Goal: Task Accomplishment & Management: Use online tool/utility

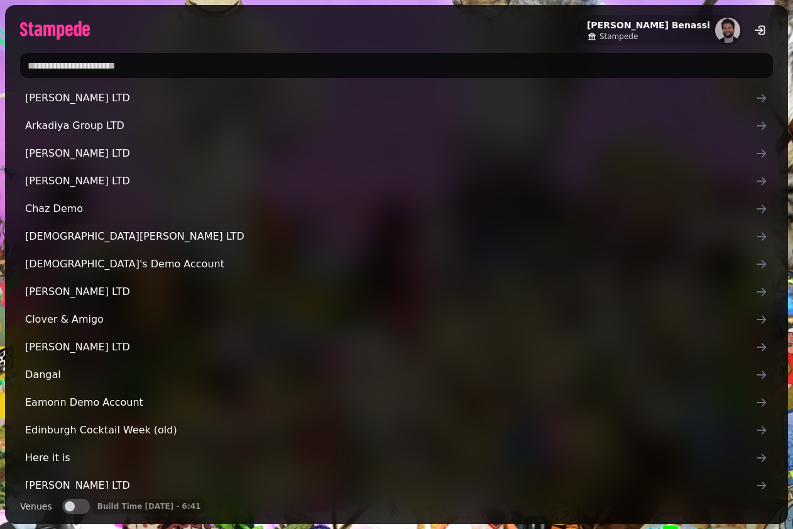
click at [297, 62] on input "text" at bounding box center [396, 65] width 753 height 25
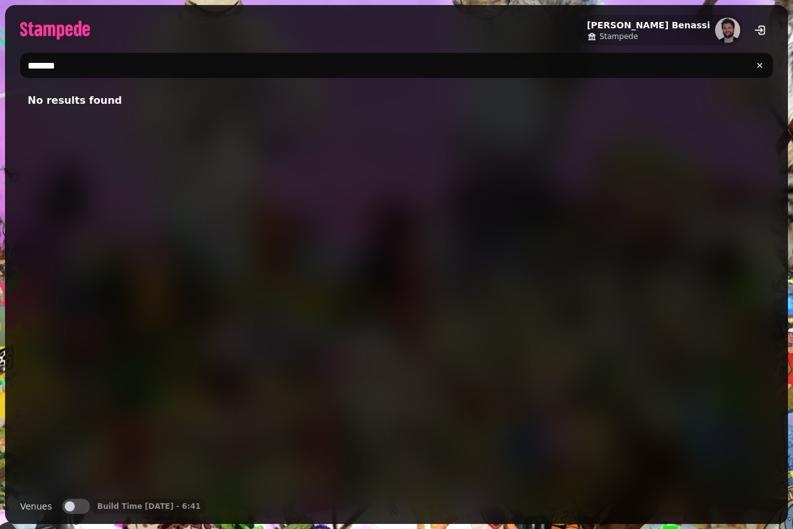
click at [45, 67] on input "*******" at bounding box center [396, 65] width 753 height 25
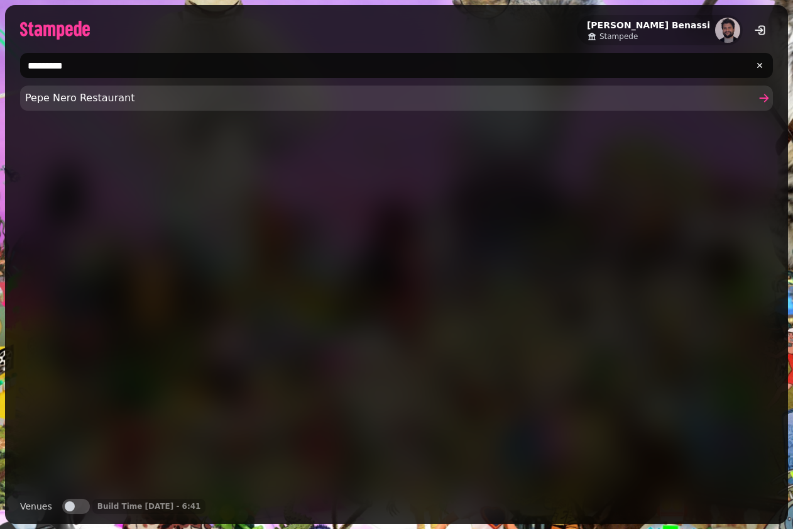
type input "*********"
click at [73, 96] on span "Pepe Nero Restaurant" at bounding box center [390, 98] width 731 height 15
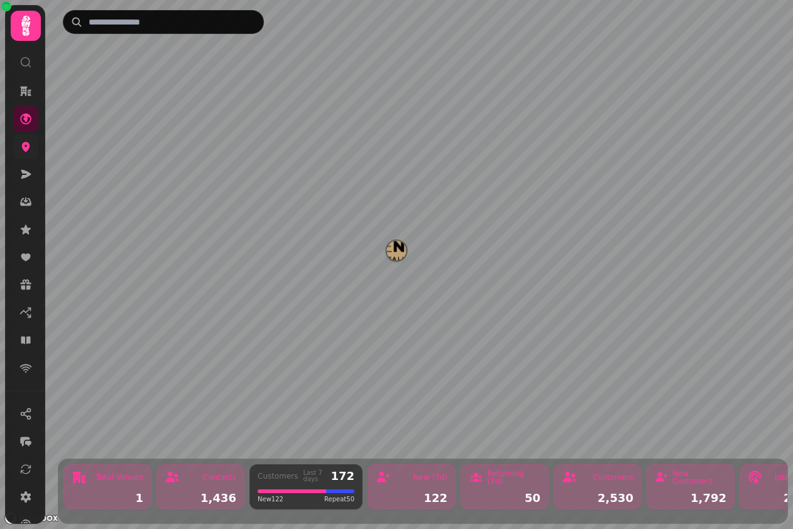
click at [28, 157] on link at bounding box center [25, 146] width 25 height 25
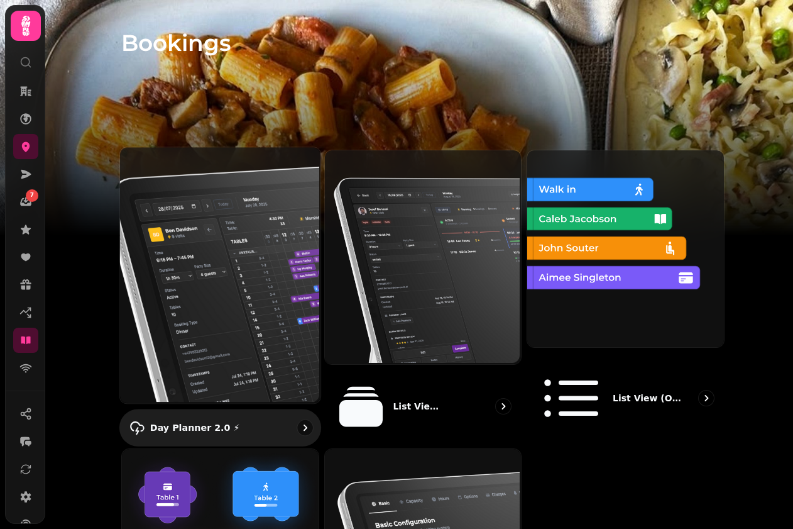
click at [220, 214] on img at bounding box center [219, 274] width 201 height 256
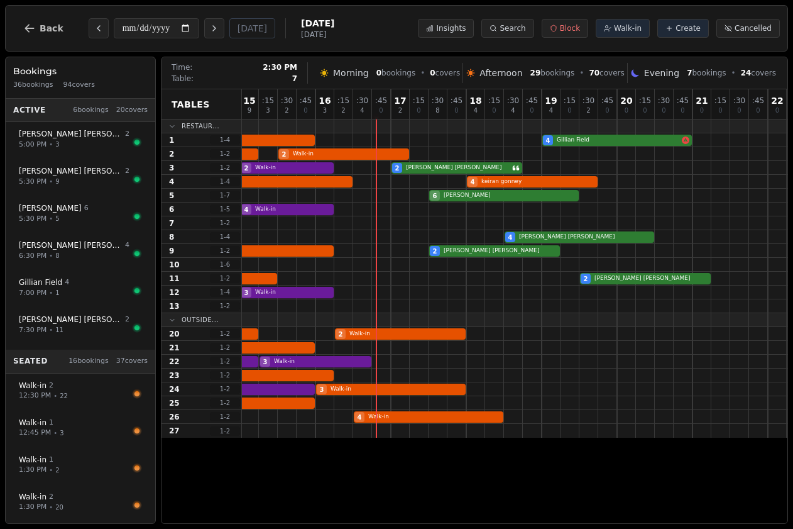
scroll to position [0, 265]
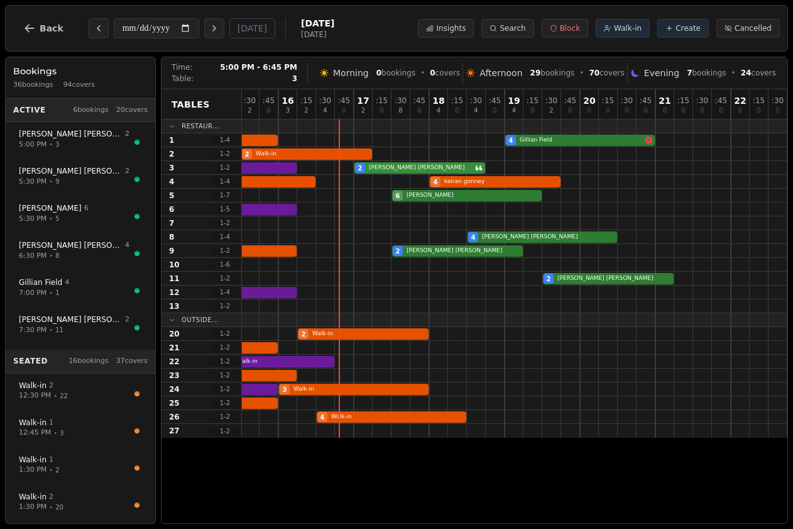
click at [409, 173] on div "1 Walk-in 2 Walk-in 2 [PERSON_NAME]" at bounding box center [382, 168] width 811 height 14
select select "****"
select select "*"
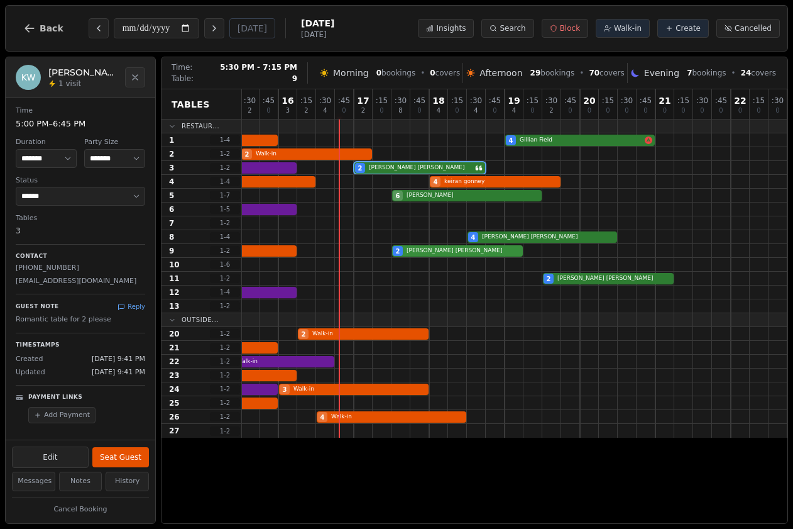
click at [468, 256] on div "2 Walk-in 2 [PERSON_NAME]" at bounding box center [382, 251] width 811 height 14
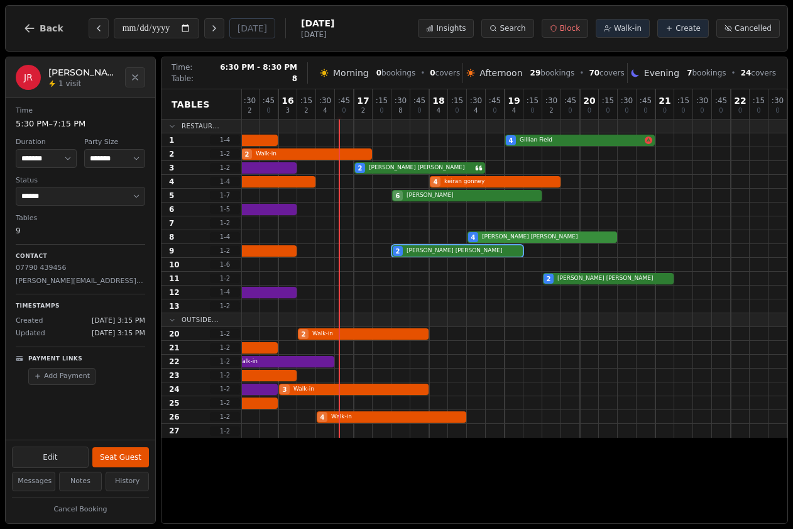
click at [526, 241] on div "4 [PERSON_NAME]" at bounding box center [382, 237] width 811 height 14
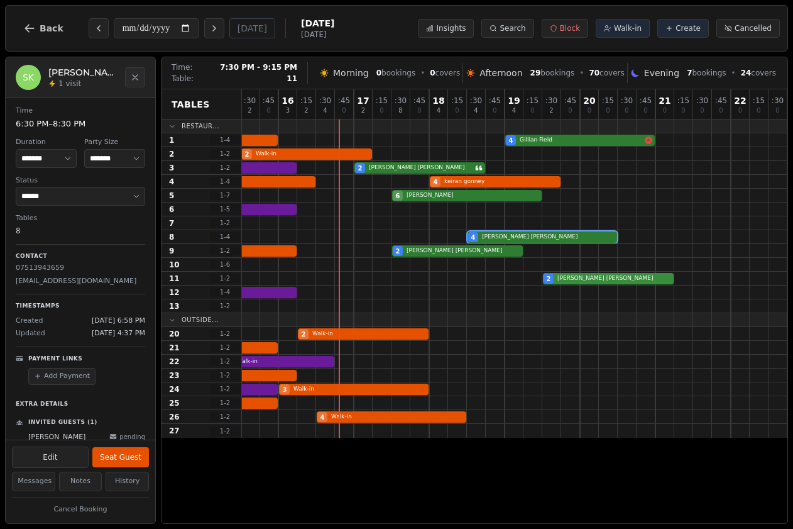
click at [583, 280] on div "2 Walk-in 2 [PERSON_NAME]" at bounding box center [382, 279] width 811 height 14
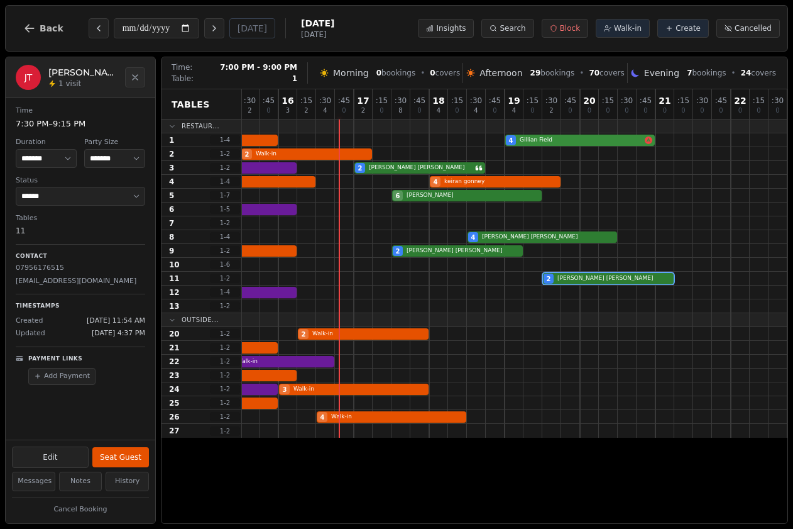
click at [546, 138] on div "3 Walk-in 4 Walk-in 4 [GEOGRAPHIC_DATA]" at bounding box center [382, 140] width 811 height 14
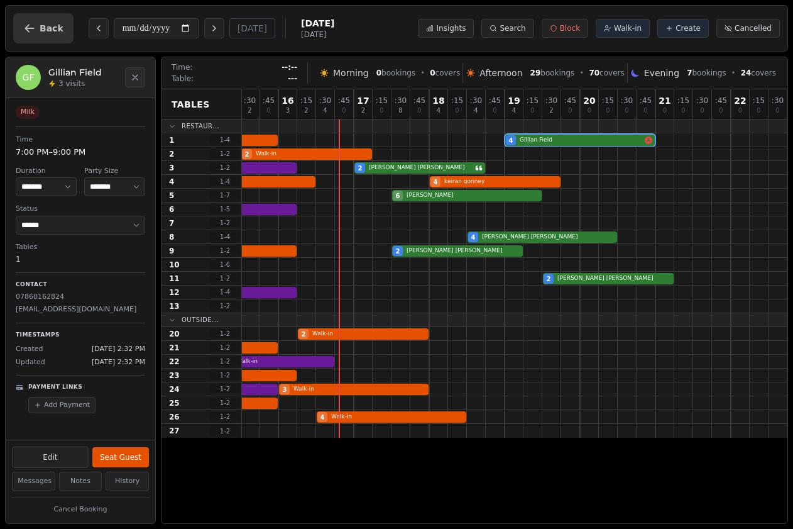
click at [41, 18] on button "Back" at bounding box center [43, 28] width 60 height 30
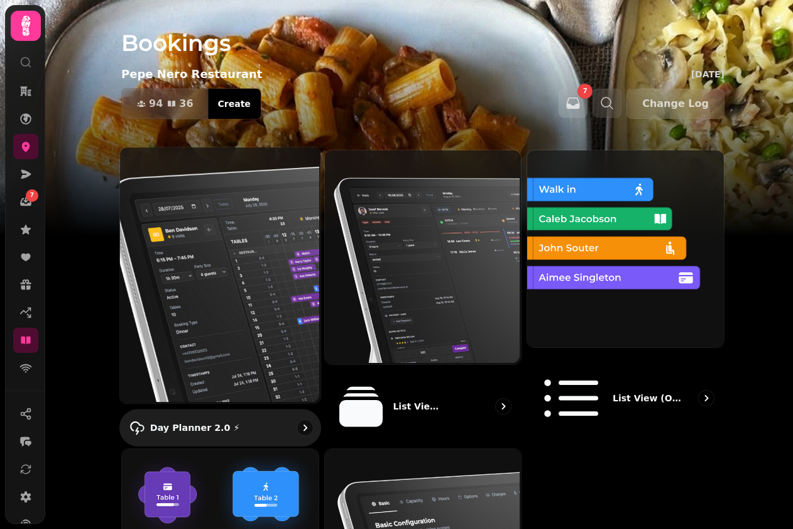
click at [206, 264] on img at bounding box center [219, 274] width 201 height 256
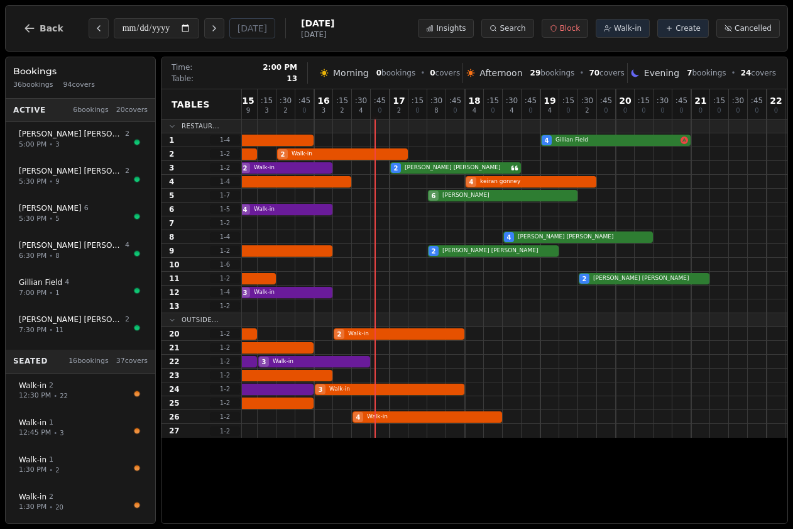
scroll to position [0, 265]
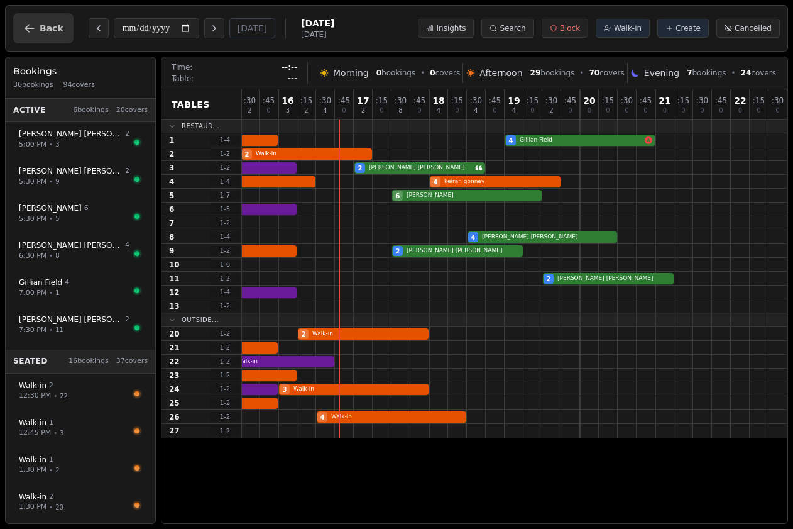
click at [47, 29] on span "Back" at bounding box center [52, 28] width 24 height 9
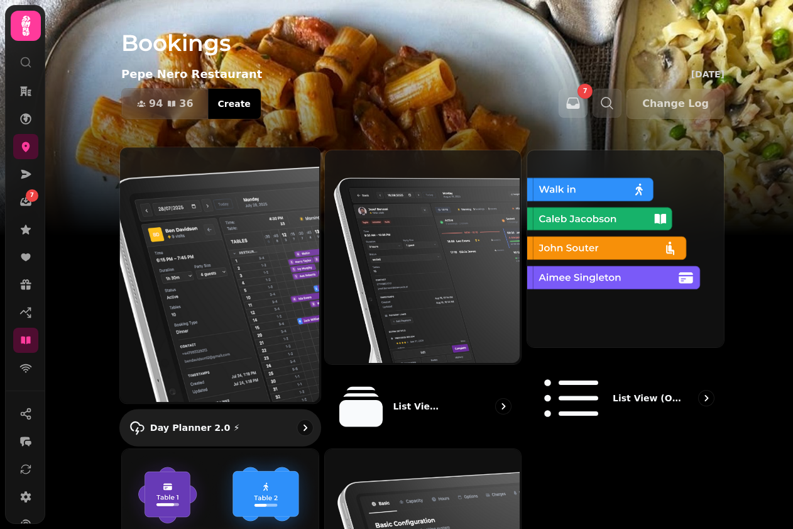
click at [195, 293] on img at bounding box center [219, 274] width 201 height 256
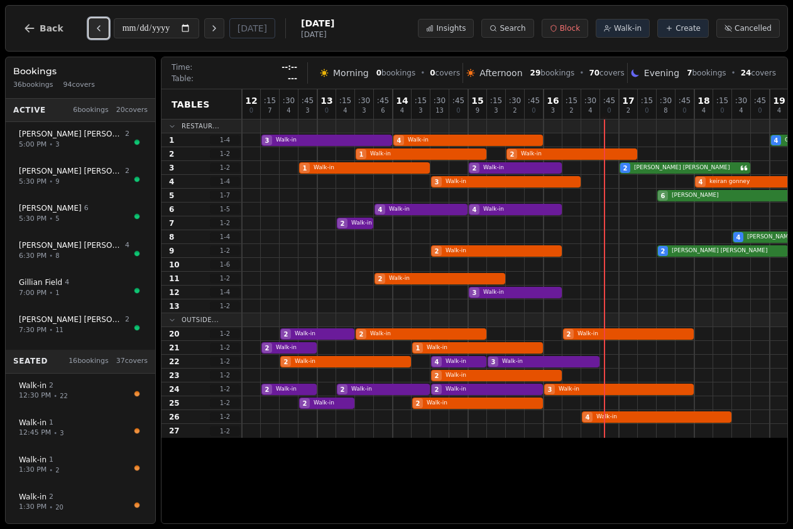
click at [97, 28] on icon "Previous day" at bounding box center [98, 28] width 3 height 5
type input "**********"
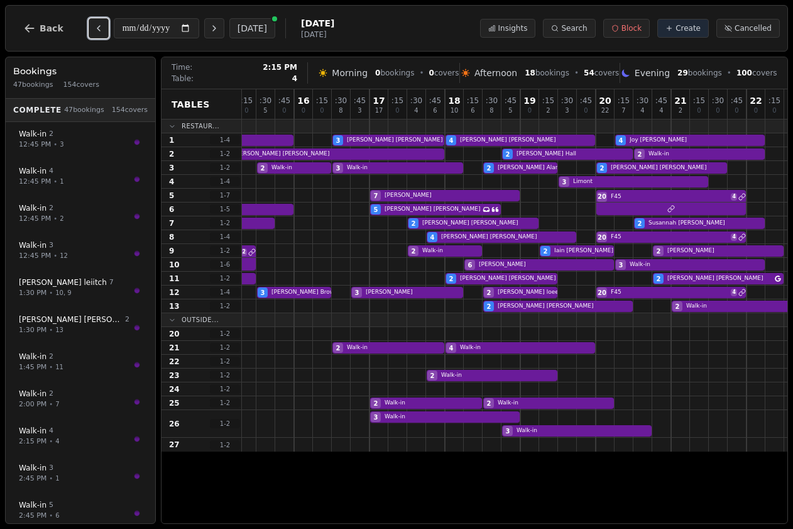
scroll to position [0, 265]
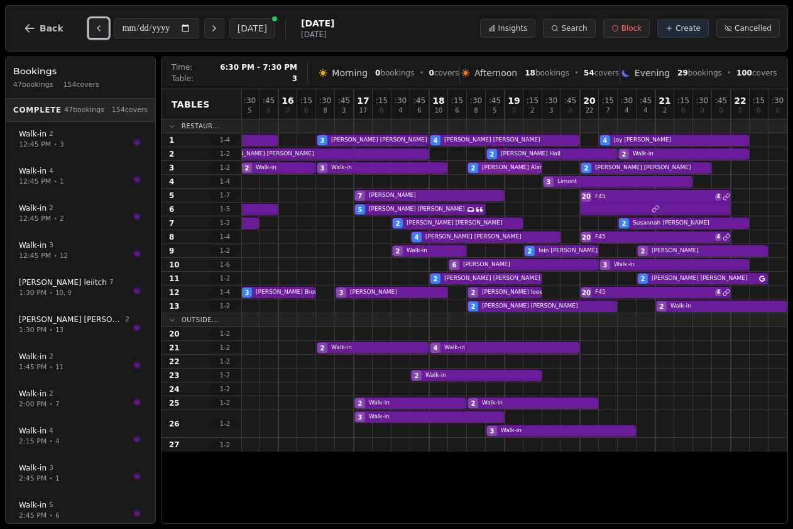
click at [482, 165] on div "2 Walk-in 2 Walk-in 3 Walk-in 2 [PERSON_NAME] VIP customer (7 visits) 2 [PERSON…" at bounding box center [382, 168] width 811 height 14
select select "****"
select select "*"
select select "********"
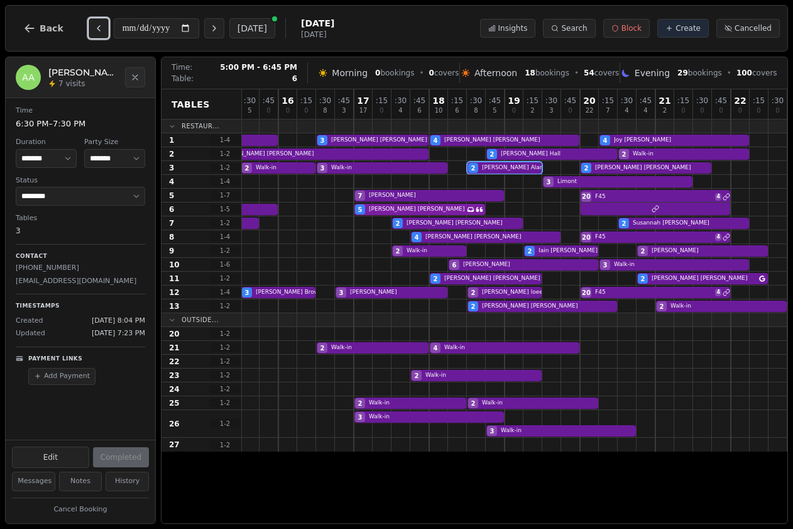
click at [434, 209] on div "5 Walk-in 5 [PERSON_NAME] Has conversation thread" at bounding box center [382, 209] width 811 height 14
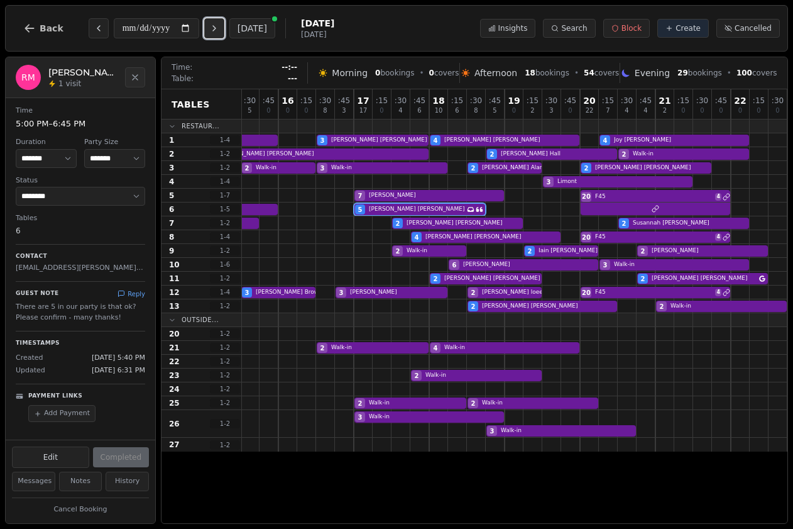
click at [218, 30] on icon "Next day" at bounding box center [214, 28] width 10 height 10
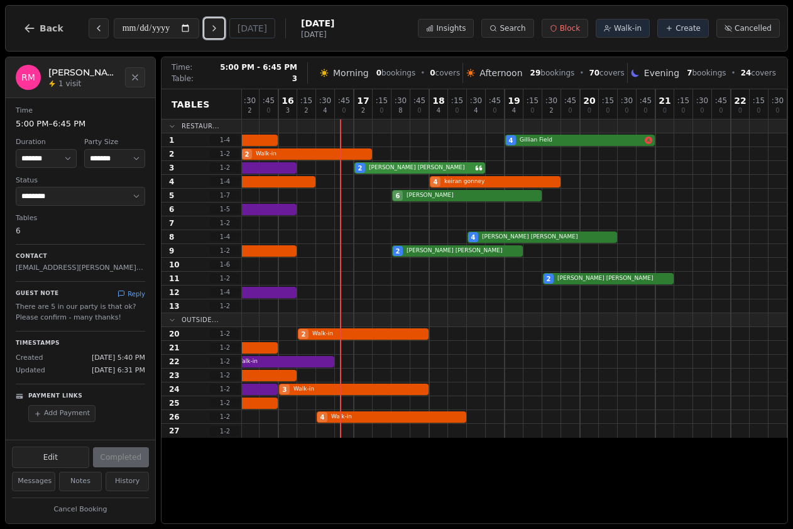
click at [393, 165] on div "1 Walk-in 2 Walk-in 2 [PERSON_NAME]" at bounding box center [382, 168] width 811 height 14
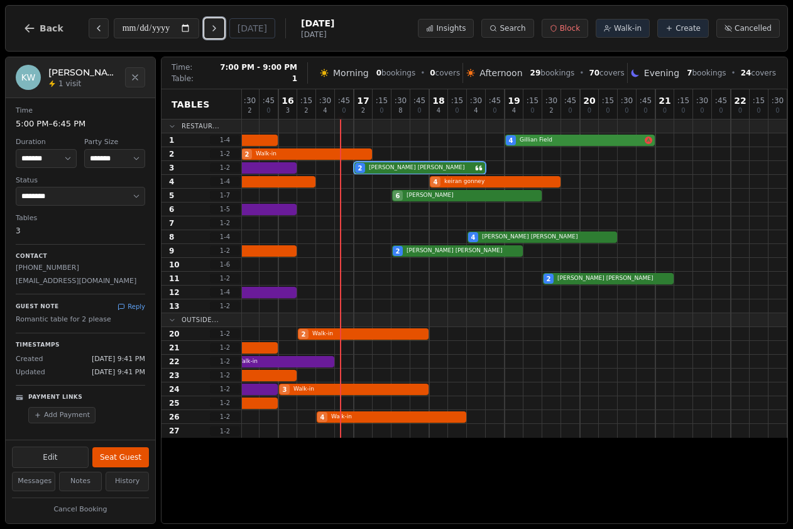
click at [570, 137] on div "3 Walk-in 4 Walk-in 4 [GEOGRAPHIC_DATA]" at bounding box center [382, 140] width 811 height 14
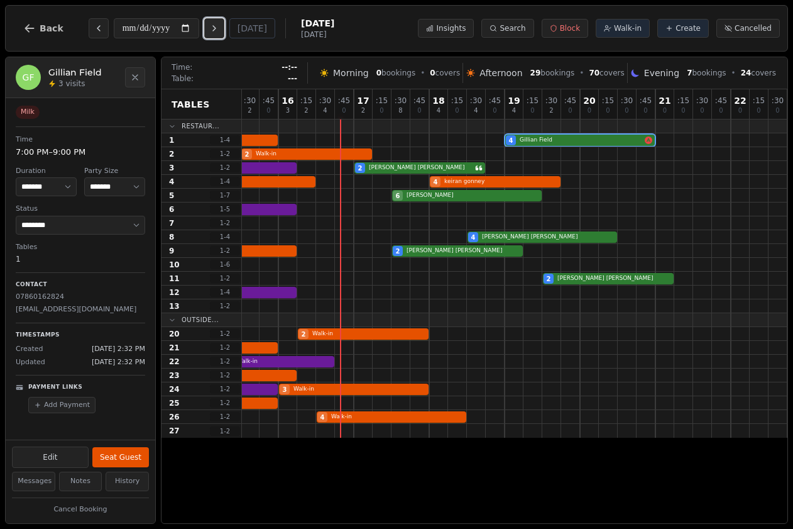
click at [218, 35] on button "Next day" at bounding box center [214, 28] width 20 height 20
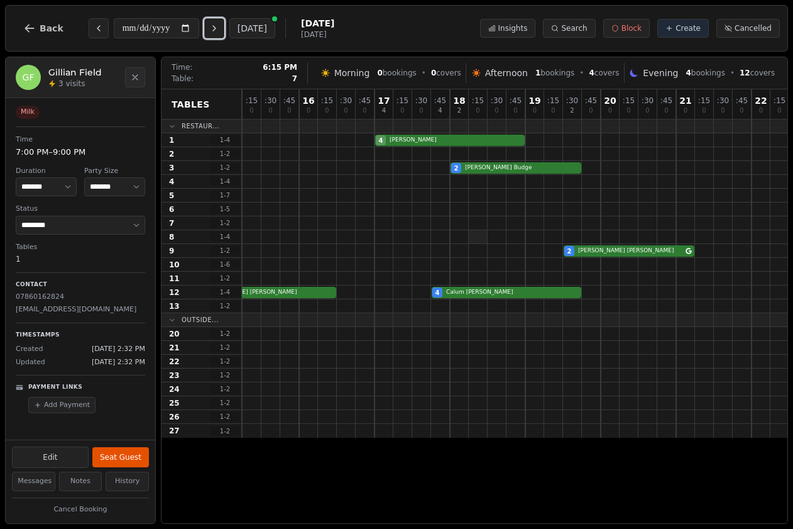
scroll to position [0, 255]
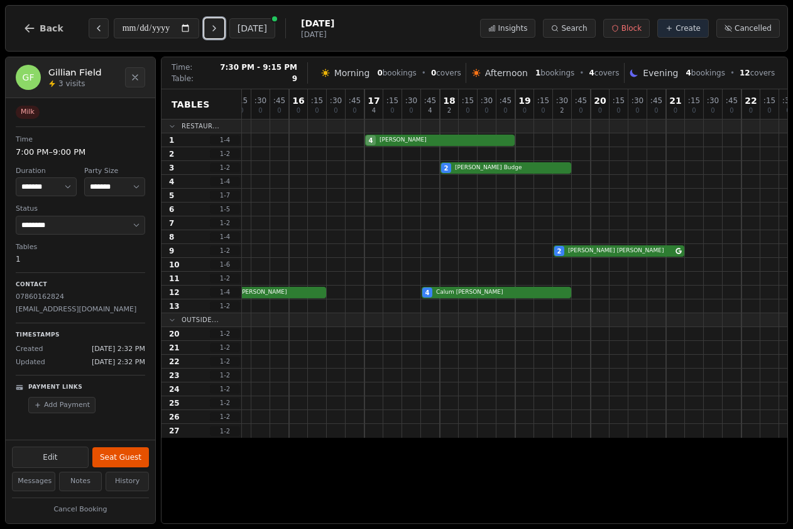
click at [597, 250] on div "2 [PERSON_NAME]" at bounding box center [392, 251] width 811 height 14
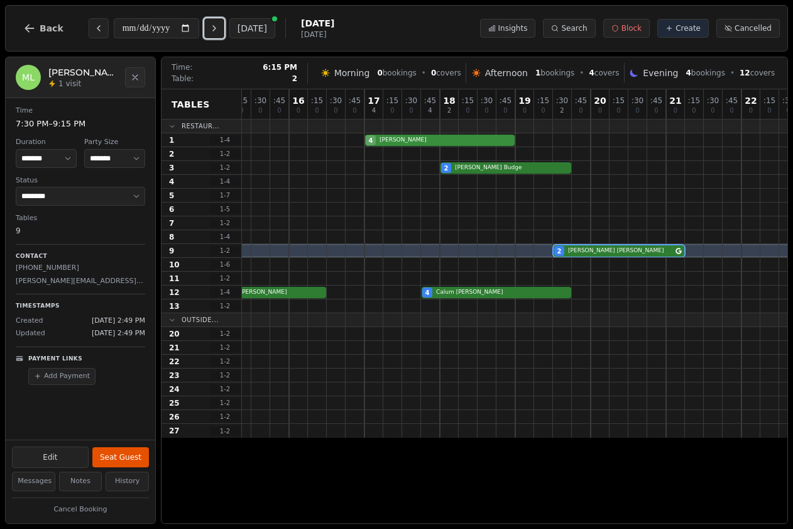
click at [469, 141] on div "4 [PERSON_NAME]" at bounding box center [392, 140] width 811 height 14
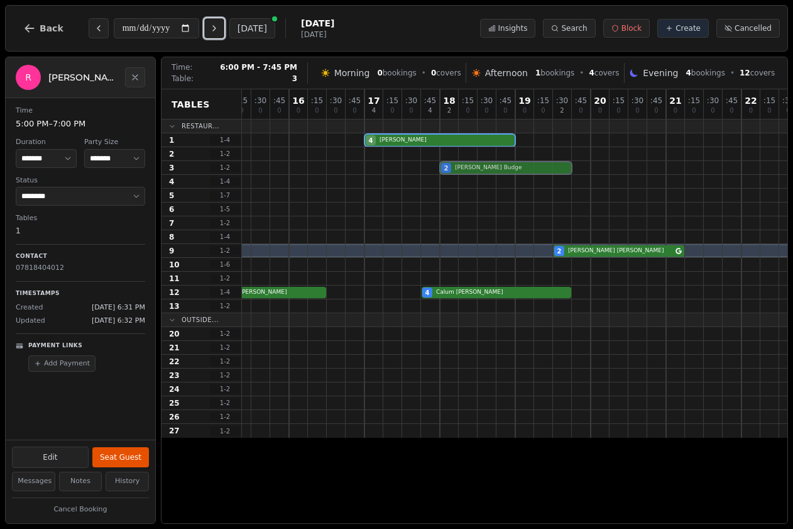
click at [475, 167] on div "2 [PERSON_NAME]" at bounding box center [392, 168] width 811 height 14
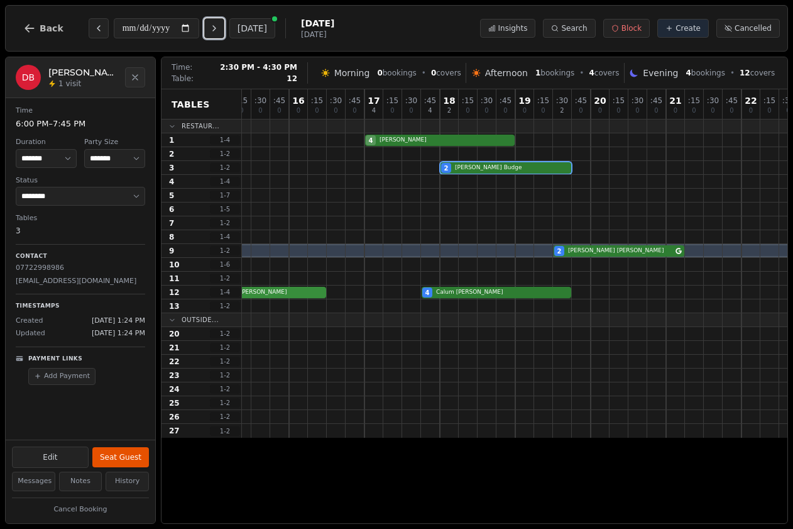
click at [302, 289] on div "4 [PERSON_NAME] 4 [PERSON_NAME]" at bounding box center [392, 292] width 811 height 14
click at [467, 290] on div "4 [PERSON_NAME] 4 [PERSON_NAME]" at bounding box center [392, 292] width 811 height 14
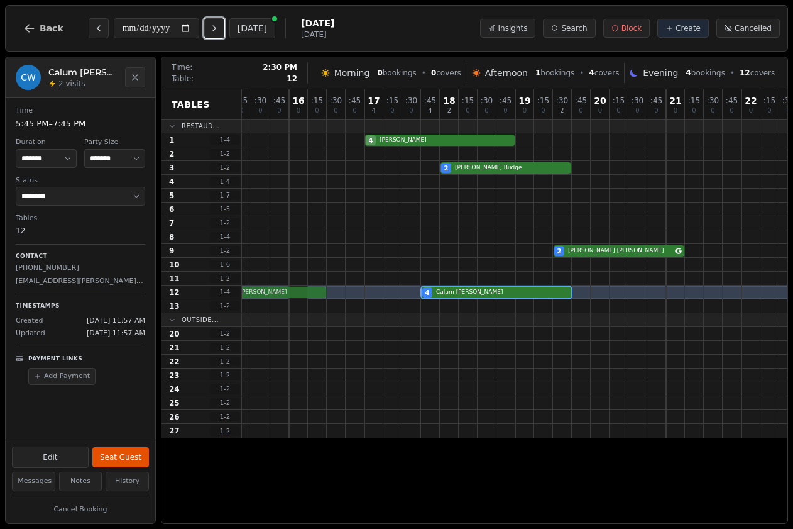
click at [290, 290] on div "4 [PERSON_NAME] 4 [PERSON_NAME]" at bounding box center [392, 292] width 811 height 14
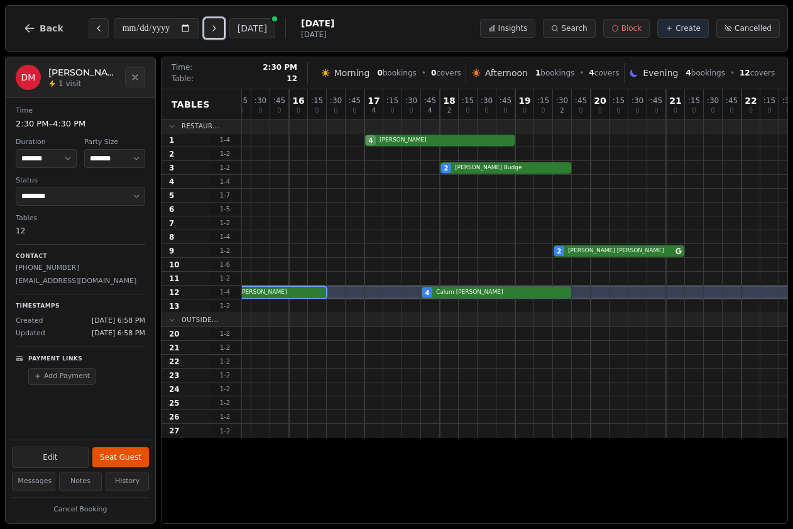
click at [290, 290] on div "4 [PERSON_NAME] 4 [PERSON_NAME]" at bounding box center [392, 292] width 811 height 14
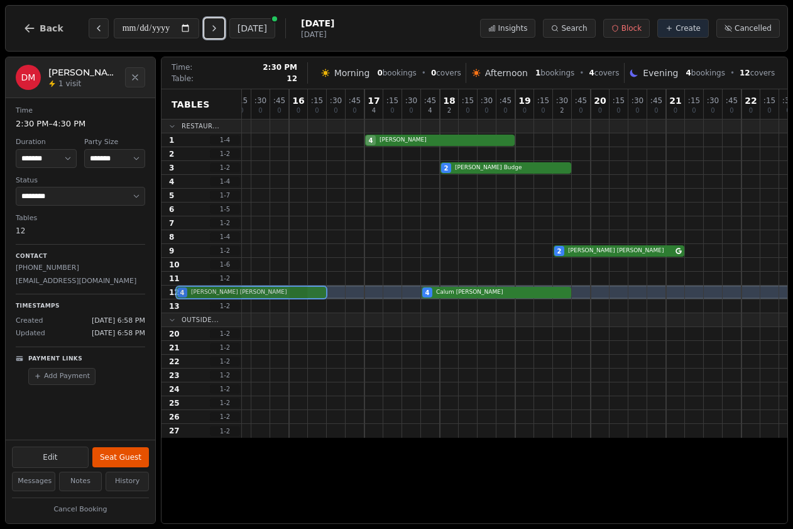
click at [290, 290] on div "4 [PERSON_NAME] 4 [PERSON_NAME]" at bounding box center [392, 292] width 811 height 14
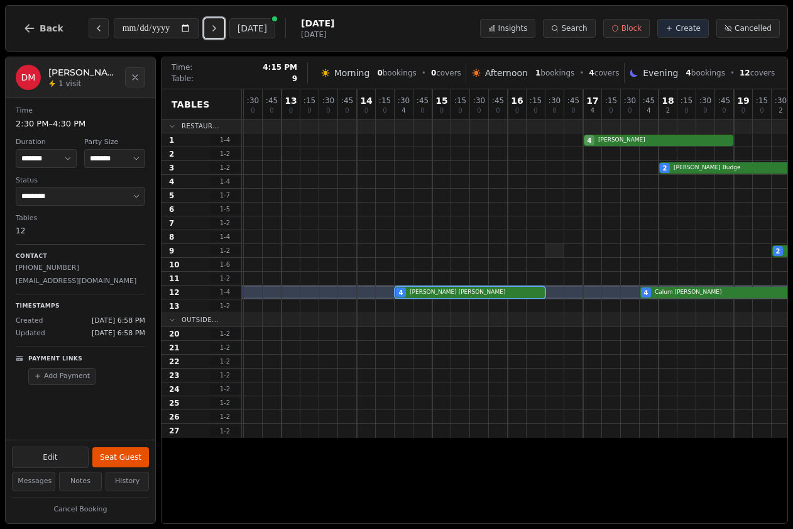
scroll to position [0, 0]
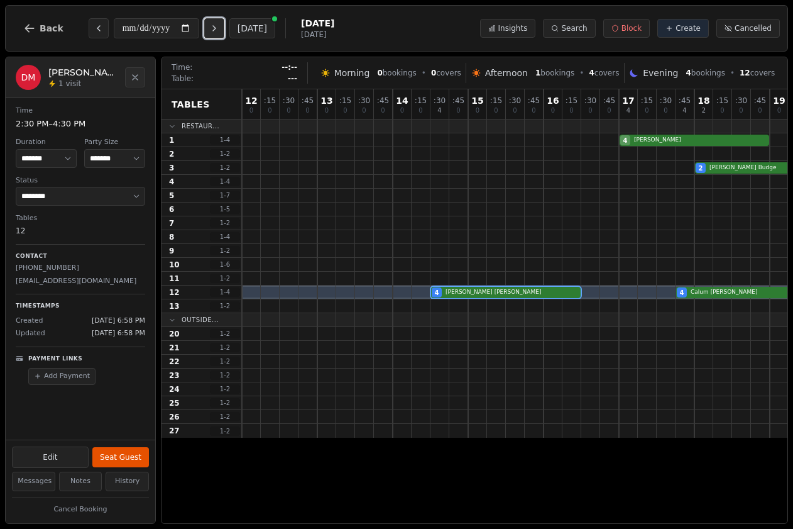
click at [219, 25] on icon "Next day" at bounding box center [214, 28] width 10 height 10
type input "**********"
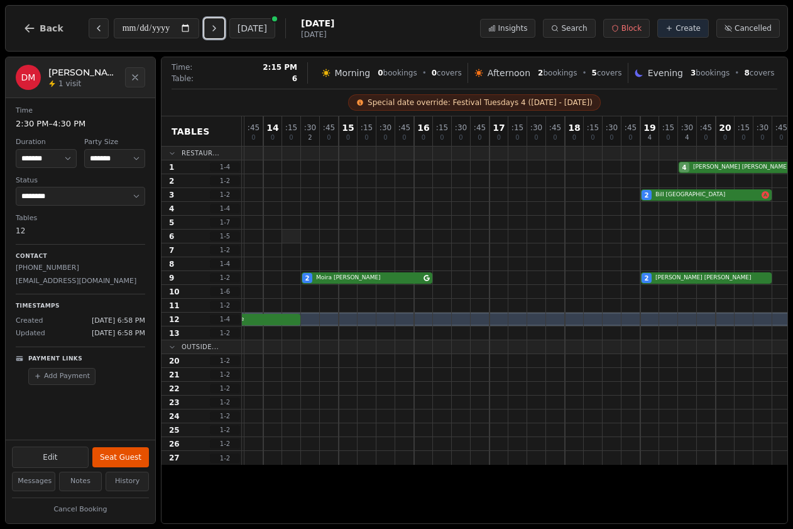
scroll to position [0, 265]
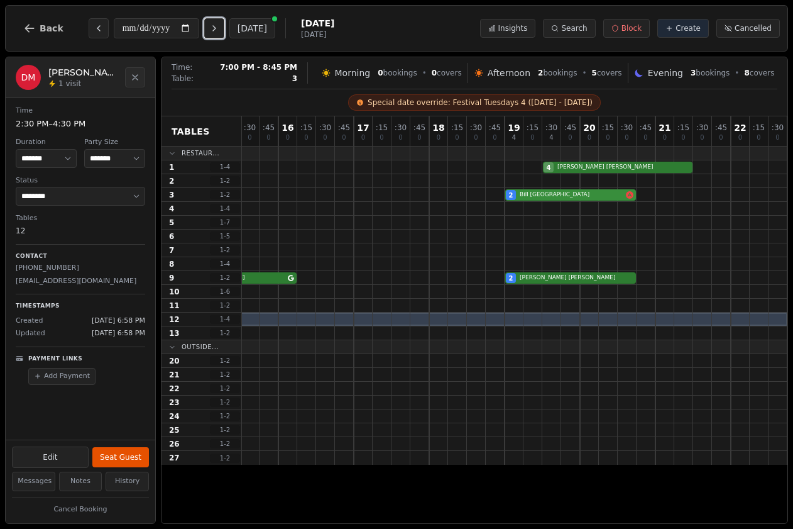
click at [579, 198] on div "2 [PERSON_NAME]" at bounding box center [382, 195] width 811 height 14
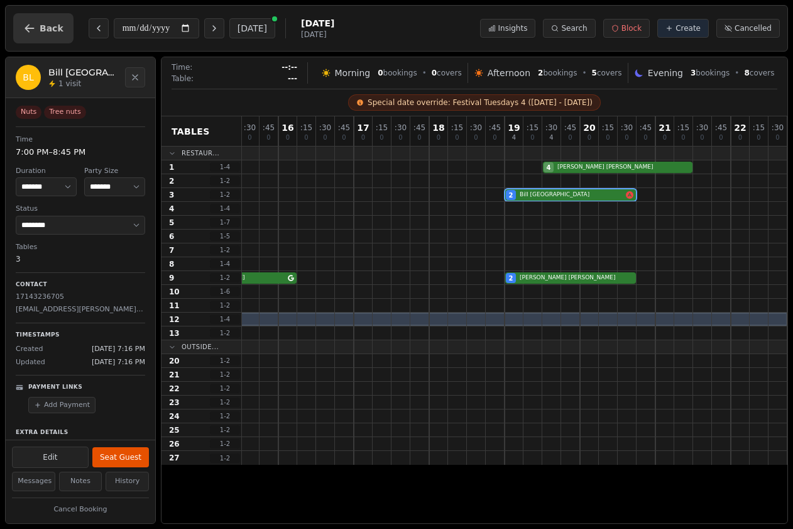
click at [50, 26] on span "Back" at bounding box center [52, 28] width 24 height 9
